Goal: Information Seeking & Learning: Check status

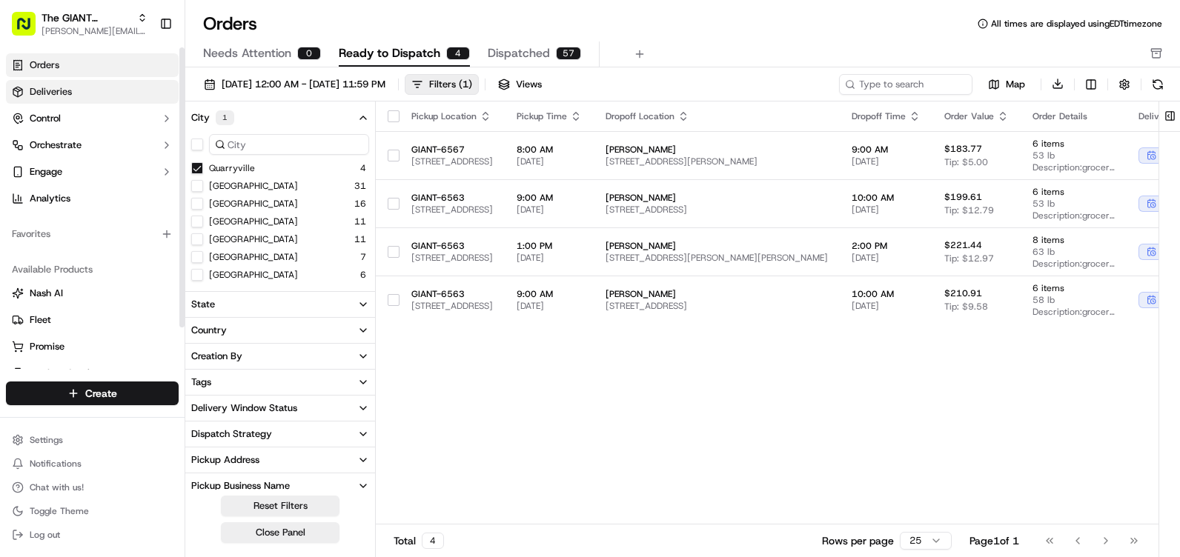
click at [75, 92] on link "Deliveries" at bounding box center [92, 92] width 173 height 24
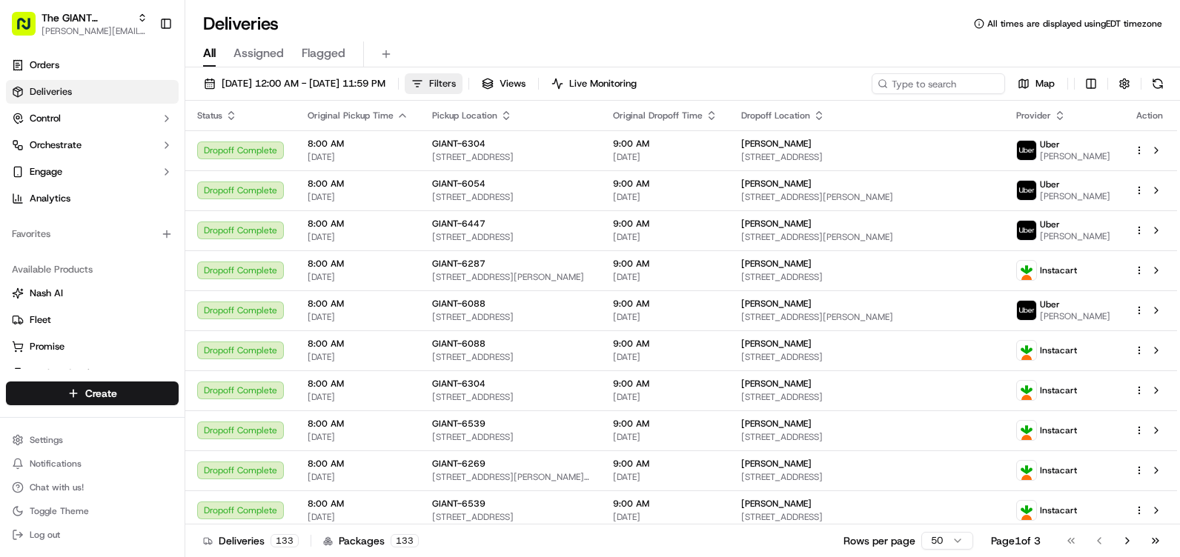
click at [462, 82] on button "Filters" at bounding box center [434, 83] width 58 height 21
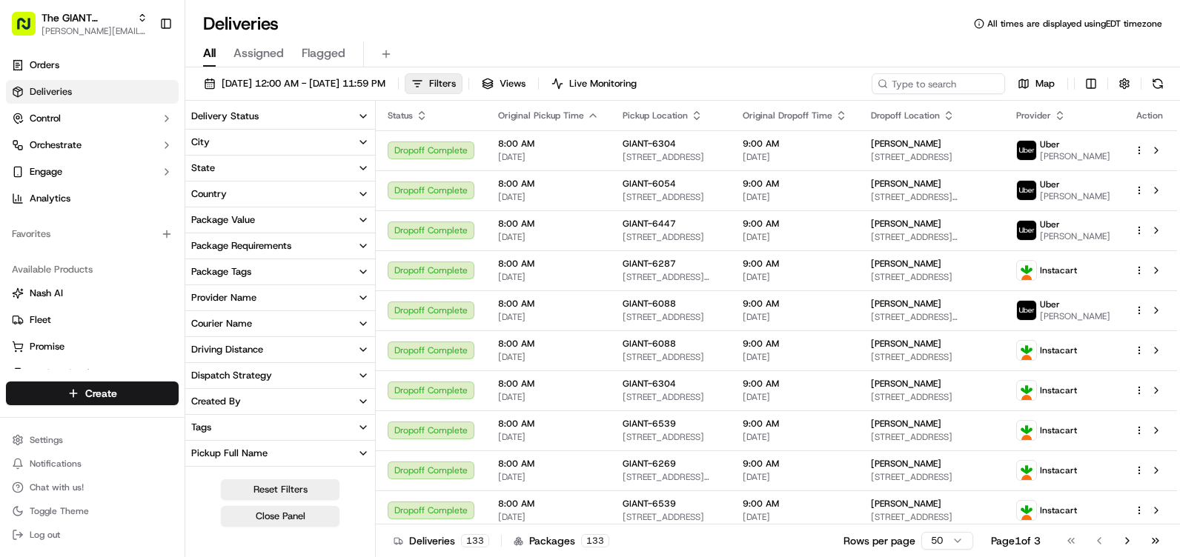
click at [368, 140] on icon "button" at bounding box center [363, 142] width 12 height 12
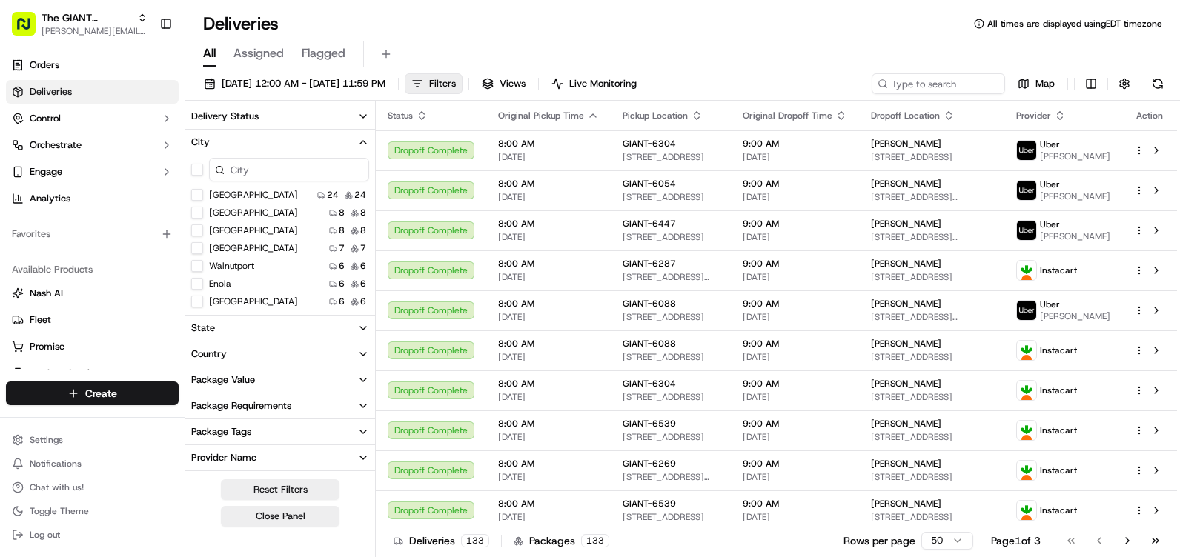
click at [288, 167] on input at bounding box center [289, 170] width 160 height 24
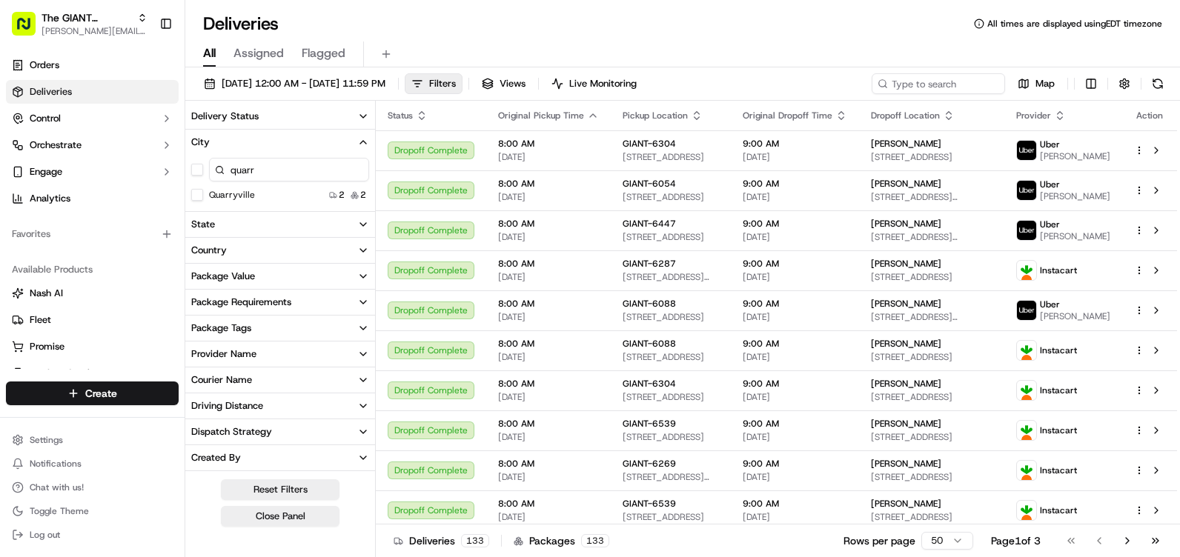
type input "quarr"
click at [277, 194] on div "Quarryville 2 2" at bounding box center [280, 194] width 190 height 15
click at [230, 196] on label "Quarryville" at bounding box center [232, 195] width 46 height 12
click at [203, 196] on button "Quarryville" at bounding box center [197, 195] width 12 height 12
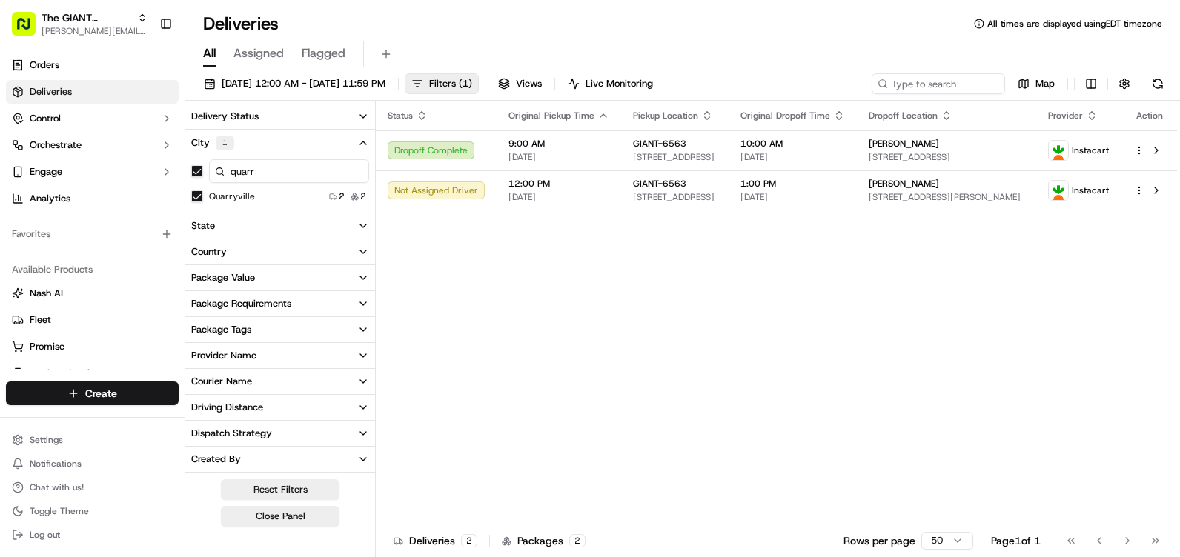
click at [359, 142] on icon "button" at bounding box center [363, 143] width 12 height 12
